Goal: Navigation & Orientation: Find specific page/section

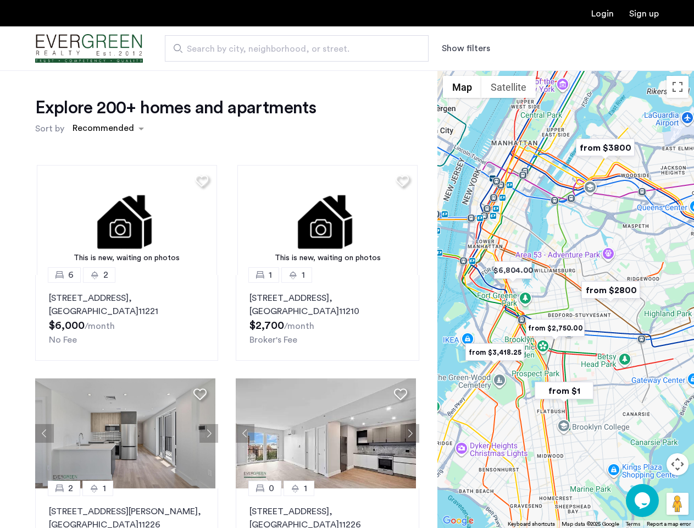
click at [465, 48] on button "Show filters" at bounding box center [466, 48] width 48 height 13
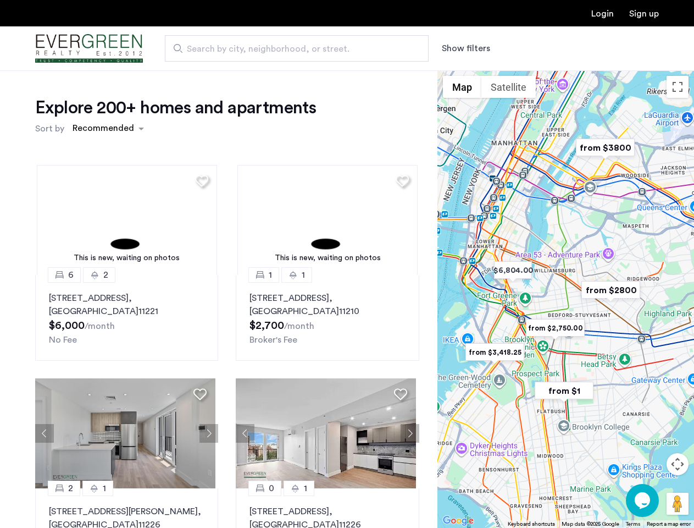
click at [108, 129] on div "Explore 200+ homes and apartments Sort by Recommended This is new, waiting on p…" at bounding box center [347, 334] width 694 height 529
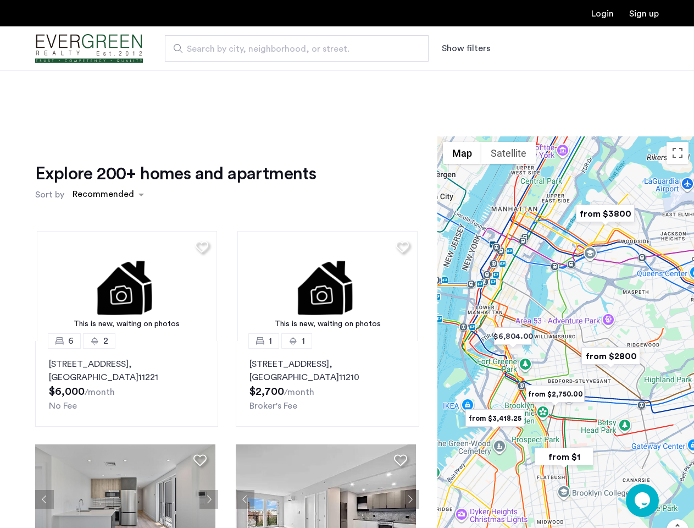
click at [200, 180] on h1 "Explore 200+ homes and apartments" at bounding box center [175, 174] width 281 height 22
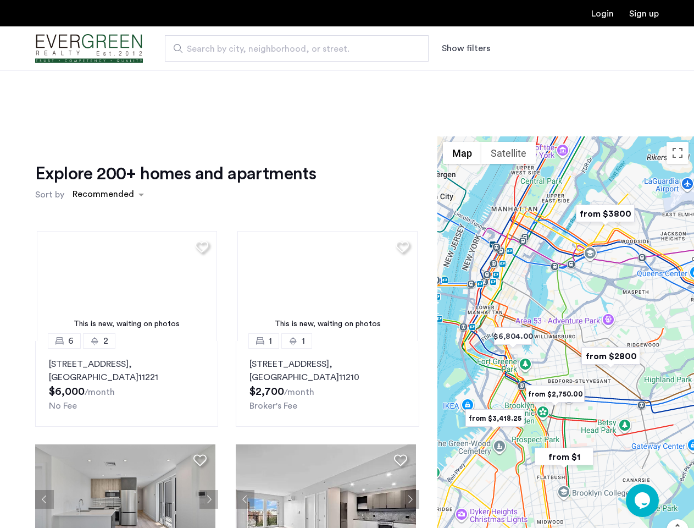
click at [125, 220] on div "Explore 200+ homes and apartments Sort by Recommended This is new, waiting on p…" at bounding box center [227, 379] width 384 height 432
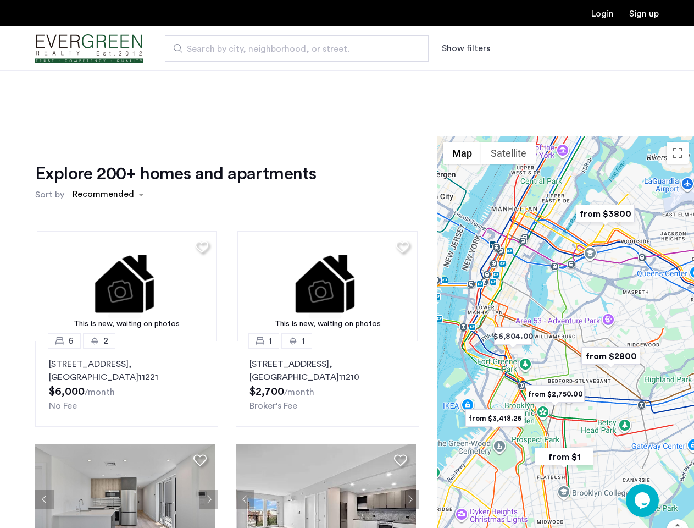
click at [125, 318] on img at bounding box center [127, 286] width 180 height 110
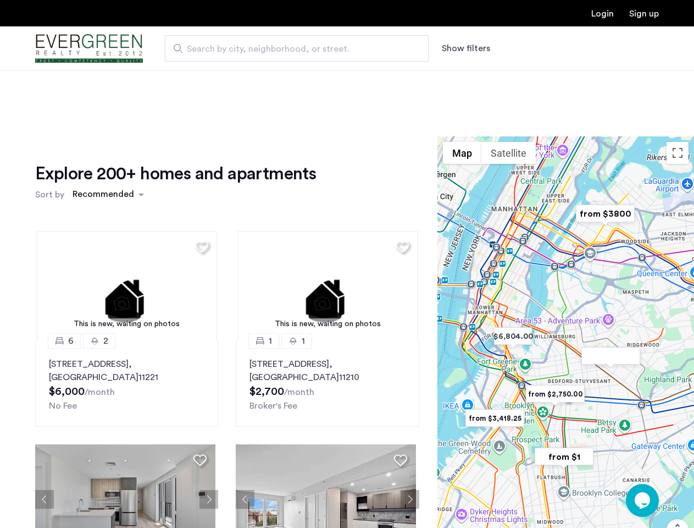
click at [398, 180] on div "Explore 200+ homes and apartments Sort by Recommended" at bounding box center [227, 184] width 384 height 42
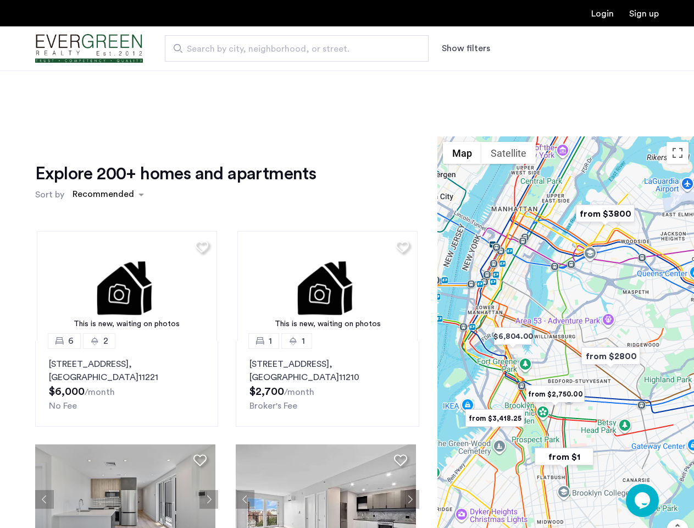
click at [323, 220] on div "Explore 200+ homes and apartments Sort by Recommended This is new, waiting on p…" at bounding box center [227, 379] width 384 height 432
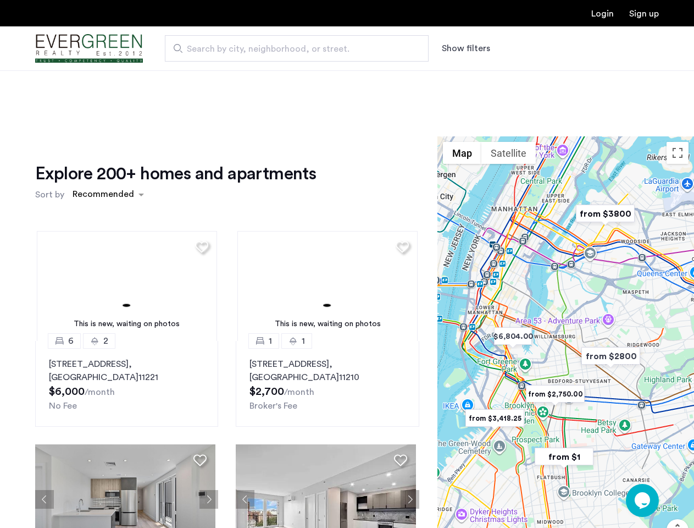
click at [323, 318] on img at bounding box center [327, 286] width 180 height 110
click at [45, 433] on div "This is new, waiting on photos 6 2 [STREET_ADDRESS] $6,000 /month No Fee This i…" at bounding box center [227, 408] width 402 height 373
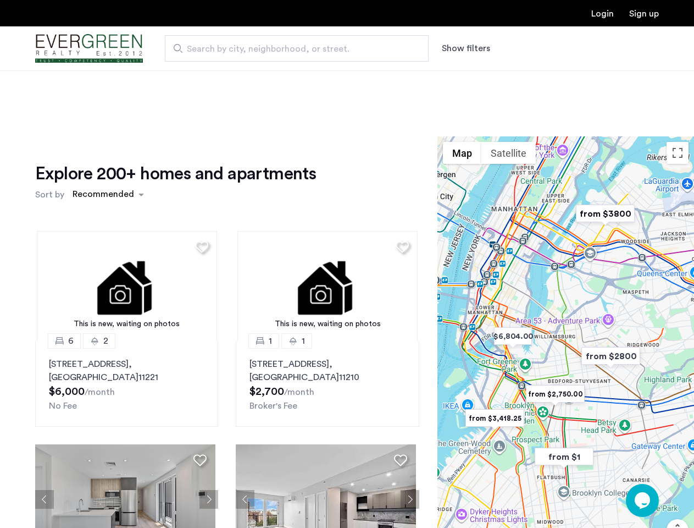
click at [200, 394] on div "[STREET_ADDRESS] $6,000 /month No Fee" at bounding box center [127, 384] width 156 height 55
